Goal: Navigation & Orientation: Find specific page/section

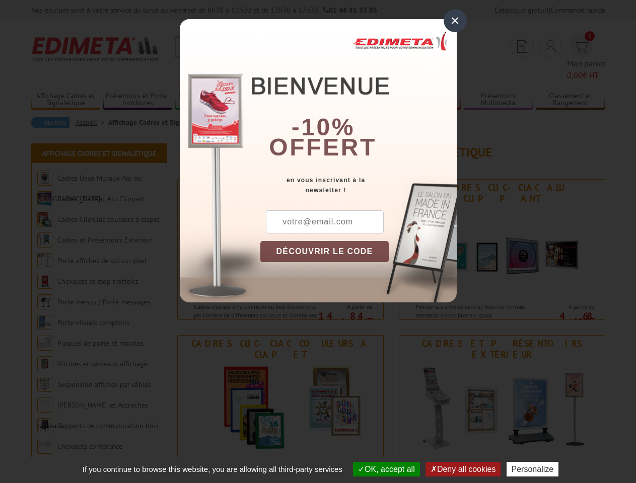
click at [455, 21] on div "×" at bounding box center [455, 20] width 23 height 23
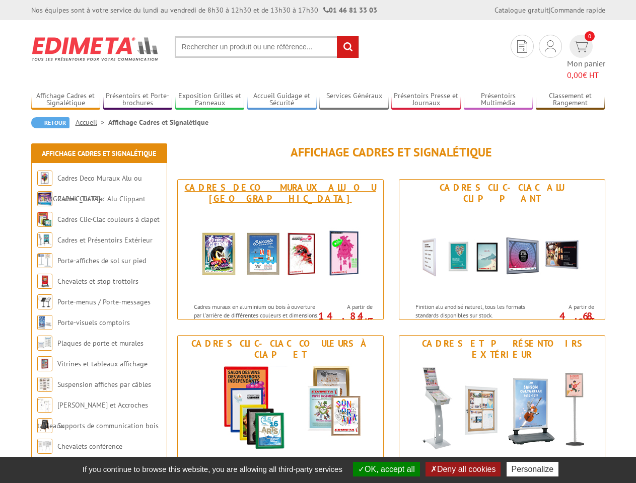
click at [325, 252] on img at bounding box center [280, 252] width 186 height 91
click at [385, 469] on button "OK, accept all" at bounding box center [386, 469] width 67 height 15
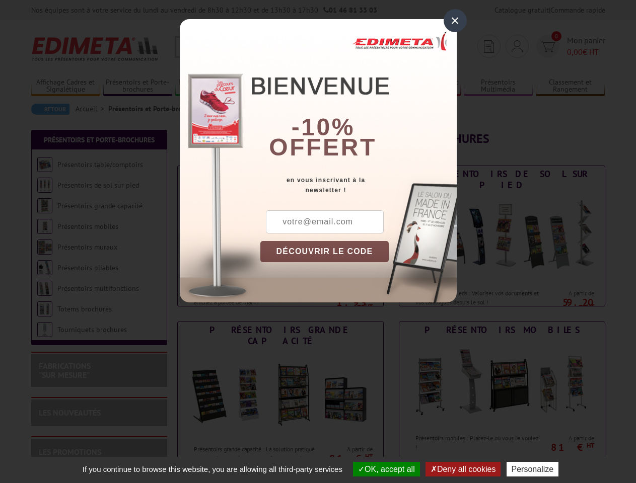
click at [455, 21] on div "×" at bounding box center [455, 20] width 23 height 23
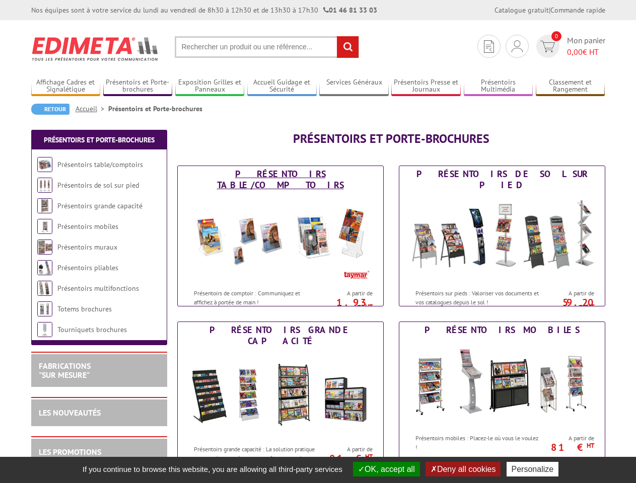
click at [325, 252] on img at bounding box center [280, 238] width 186 height 91
click at [385, 469] on button "OK, accept all" at bounding box center [386, 469] width 67 height 15
